Goal: Find specific page/section: Find specific page/section

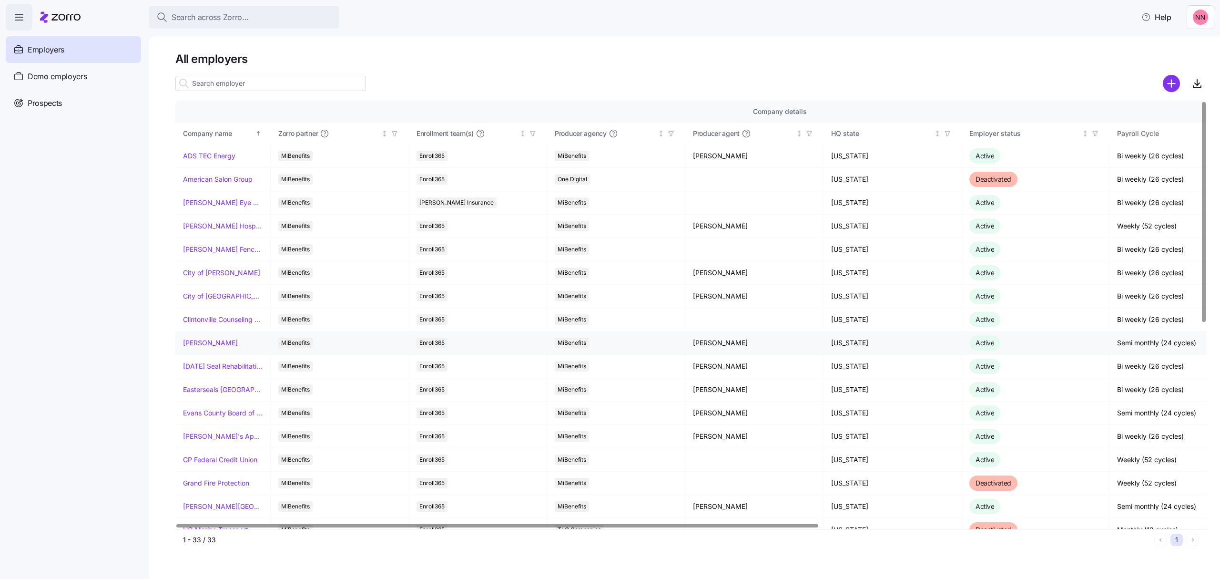
click at [203, 338] on td "[PERSON_NAME]" at bounding box center [222, 342] width 95 height 23
click at [208, 342] on link "[PERSON_NAME]" at bounding box center [210, 343] width 55 height 10
